Goal: Book appointment/travel/reservation

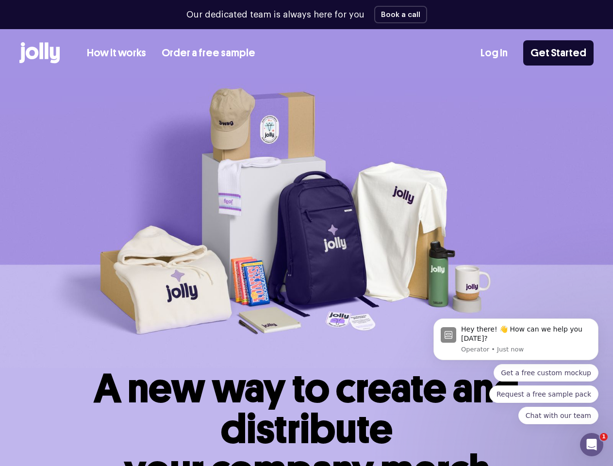
click at [306, 233] on img at bounding box center [306, 223] width 613 height 290
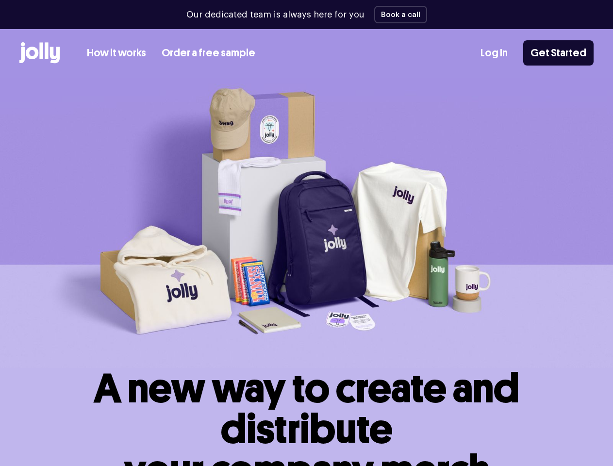
click at [306, 233] on img at bounding box center [306, 223] width 613 height 290
click at [397, 15] on button "Book a call" at bounding box center [400, 14] width 53 height 17
